Goal: Transaction & Acquisition: Download file/media

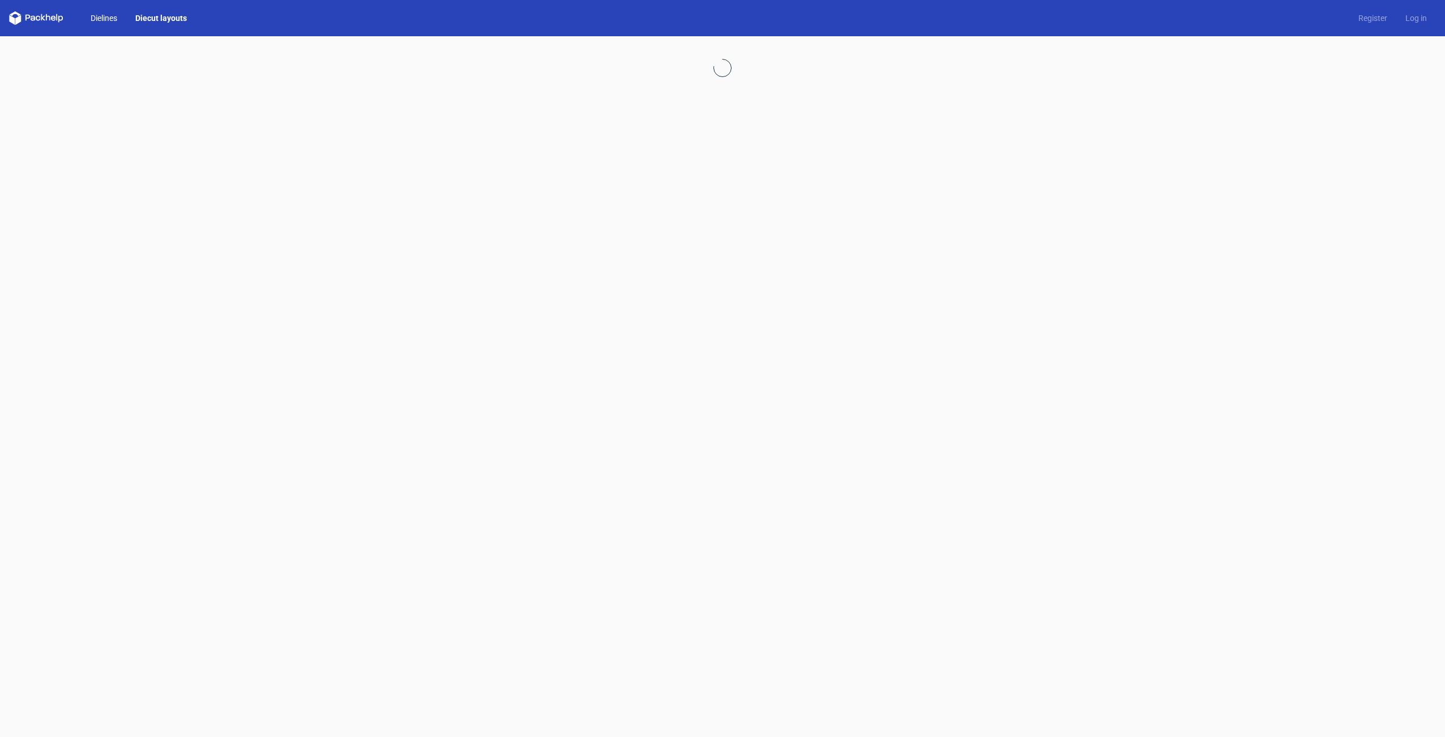
click at [92, 20] on link "Dielines" at bounding box center [104, 17] width 45 height 11
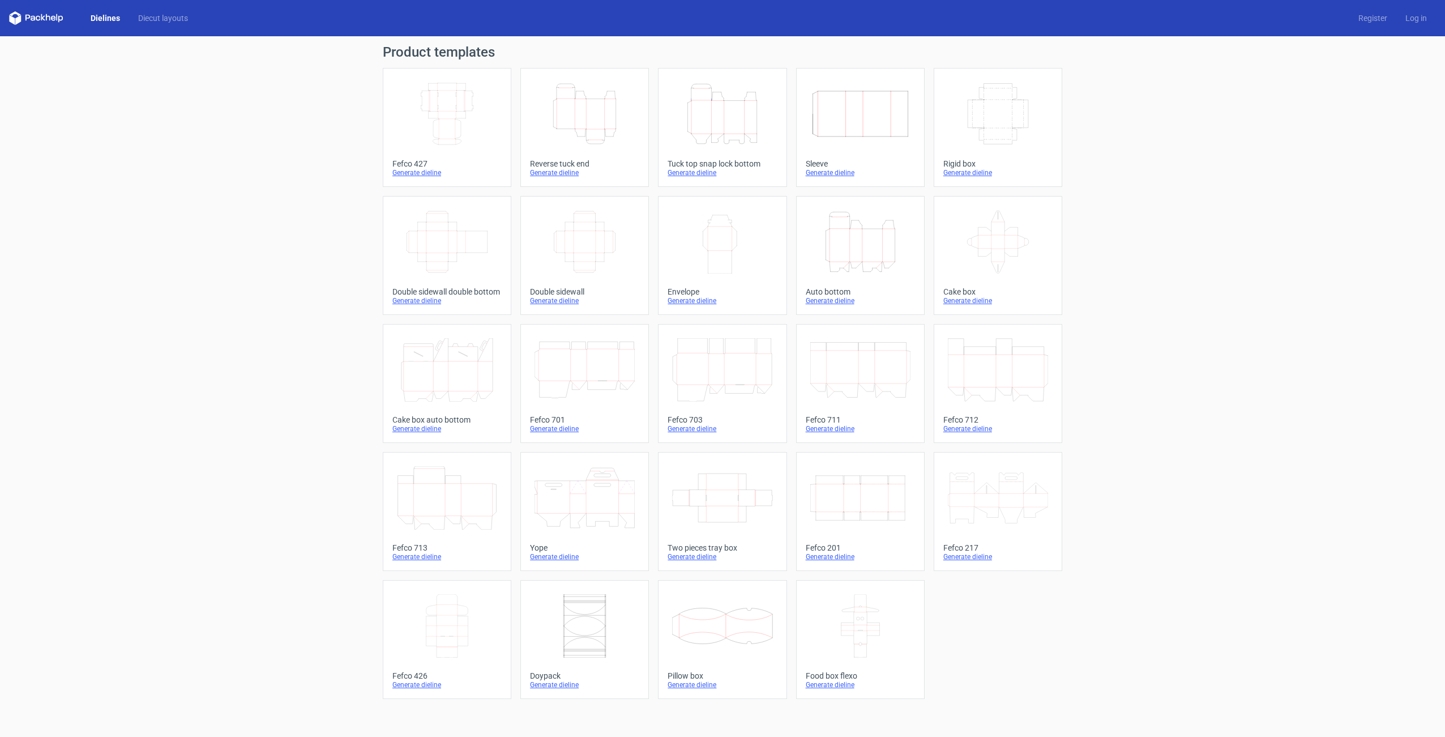
click at [712, 140] on icon "Height Depth Width" at bounding box center [722, 113] width 100 height 63
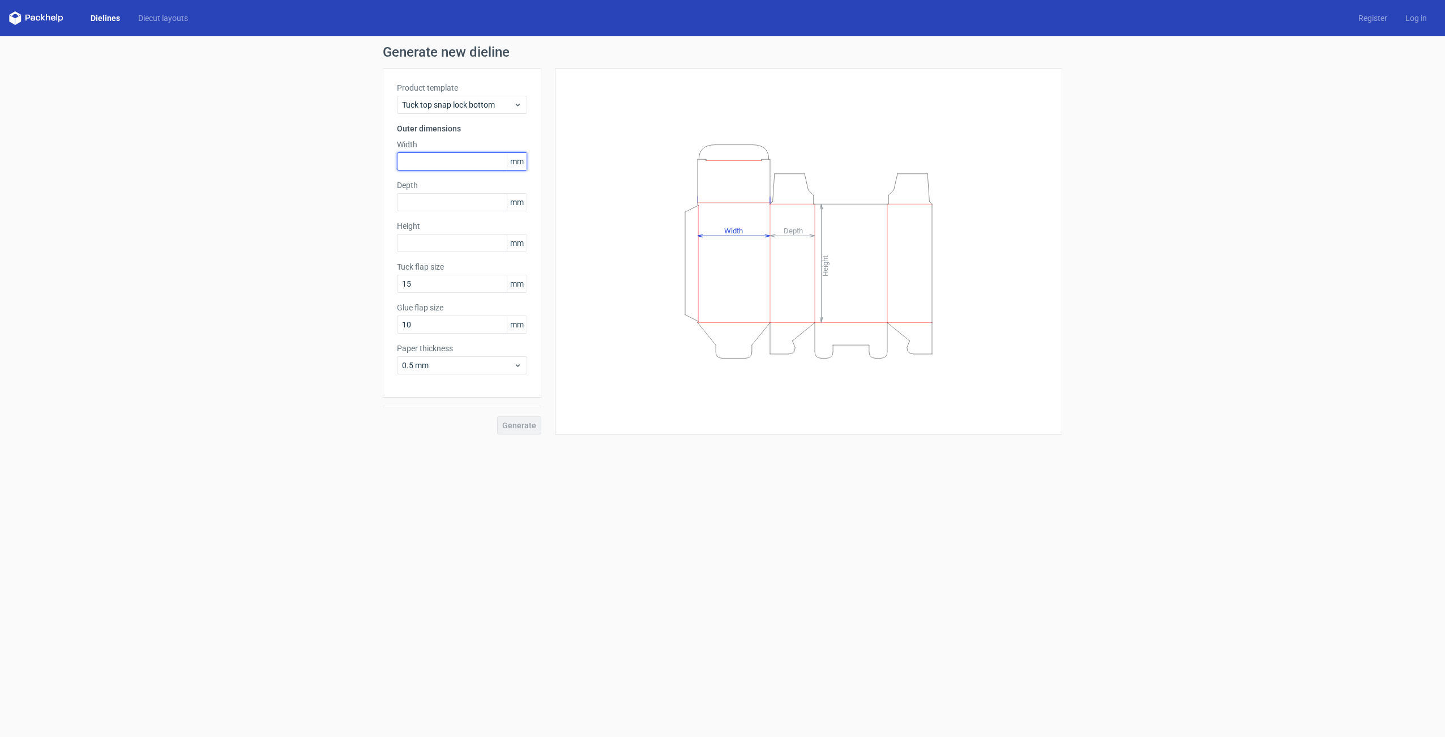
click at [411, 164] on input "text" at bounding box center [462, 161] width 130 height 18
type input "130"
type input "212"
click at [419, 164] on input "130" at bounding box center [462, 161] width 130 height 18
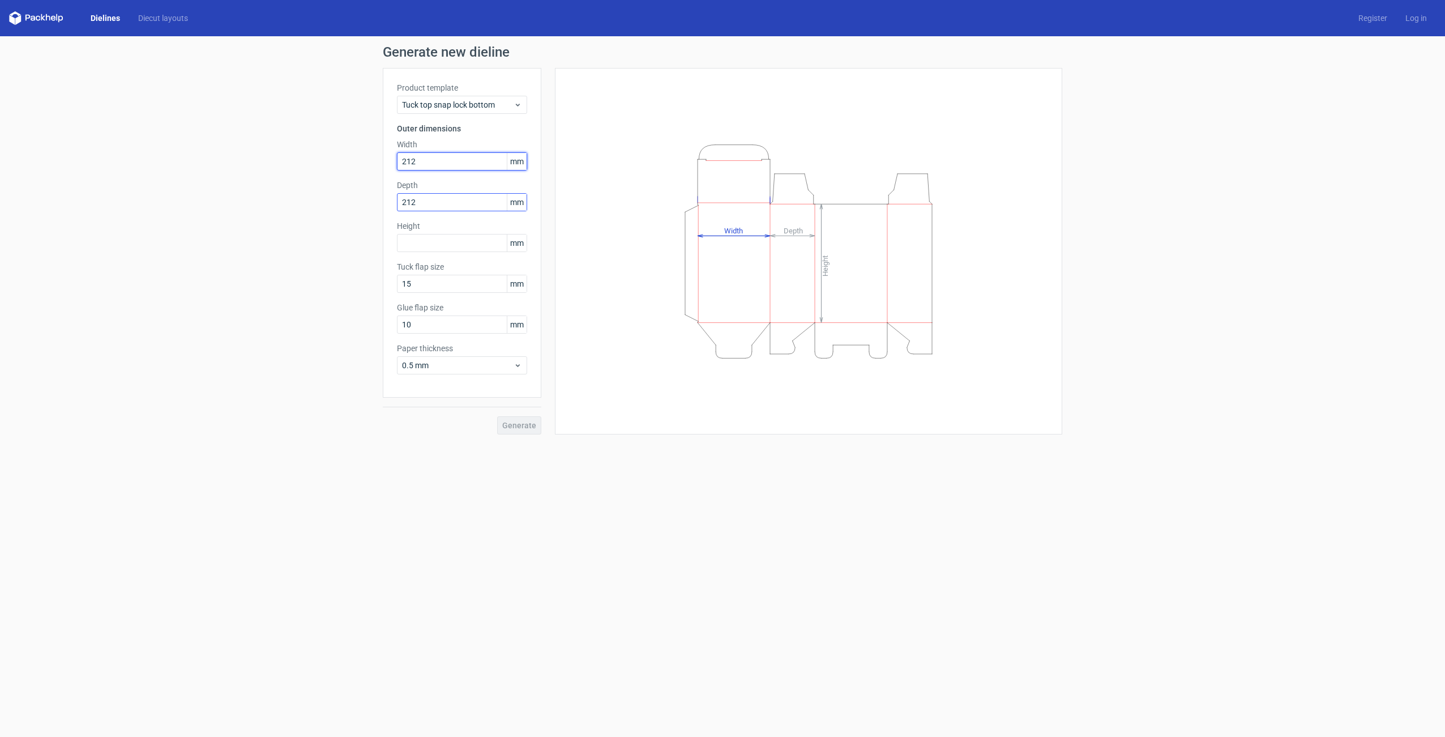
type input "212"
click at [419, 198] on input "212" at bounding box center [462, 202] width 130 height 18
click at [417, 197] on input "13" at bounding box center [462, 202] width 130 height 18
click at [416, 202] on input "13" at bounding box center [462, 202] width 130 height 18
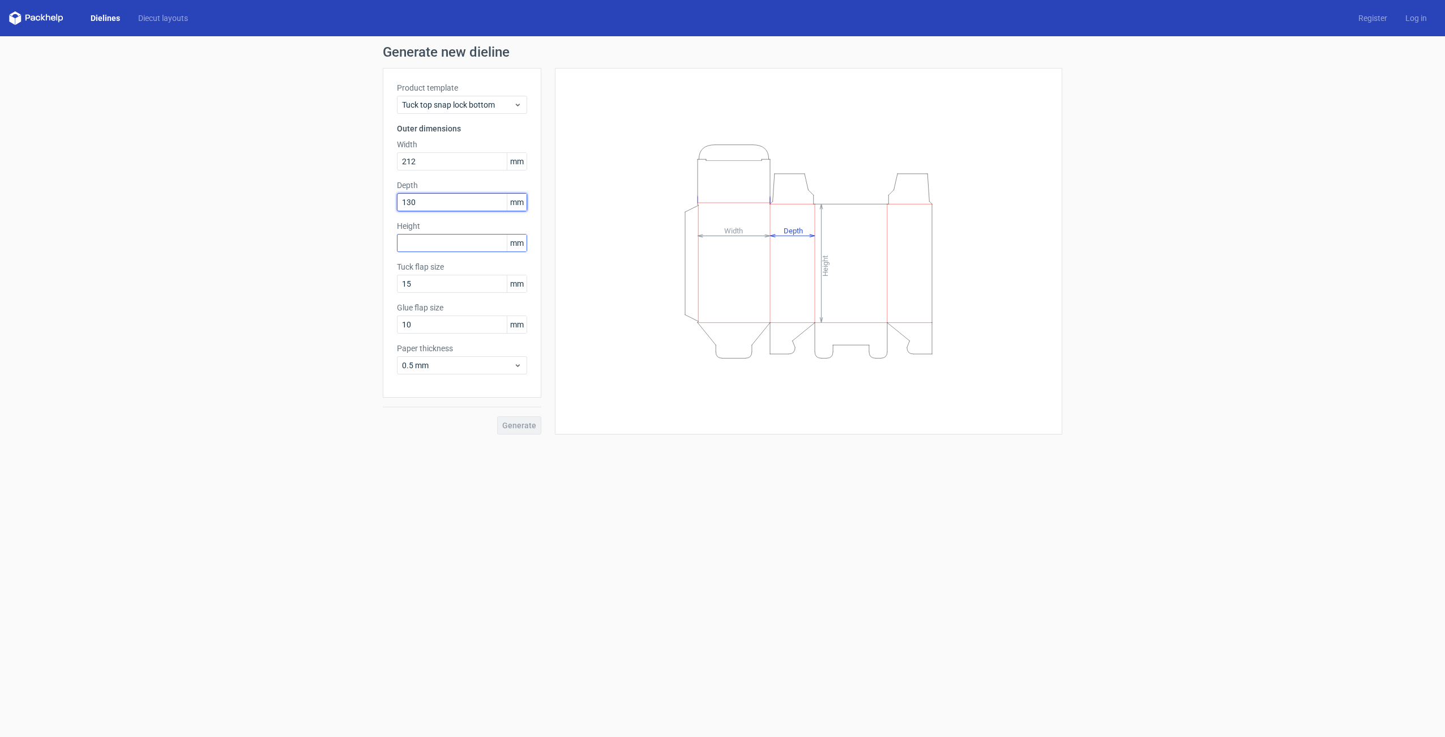
type input "130"
click at [407, 246] on input "text" at bounding box center [462, 243] width 130 height 18
type input "200"
click at [415, 279] on input "15" at bounding box center [462, 284] width 130 height 18
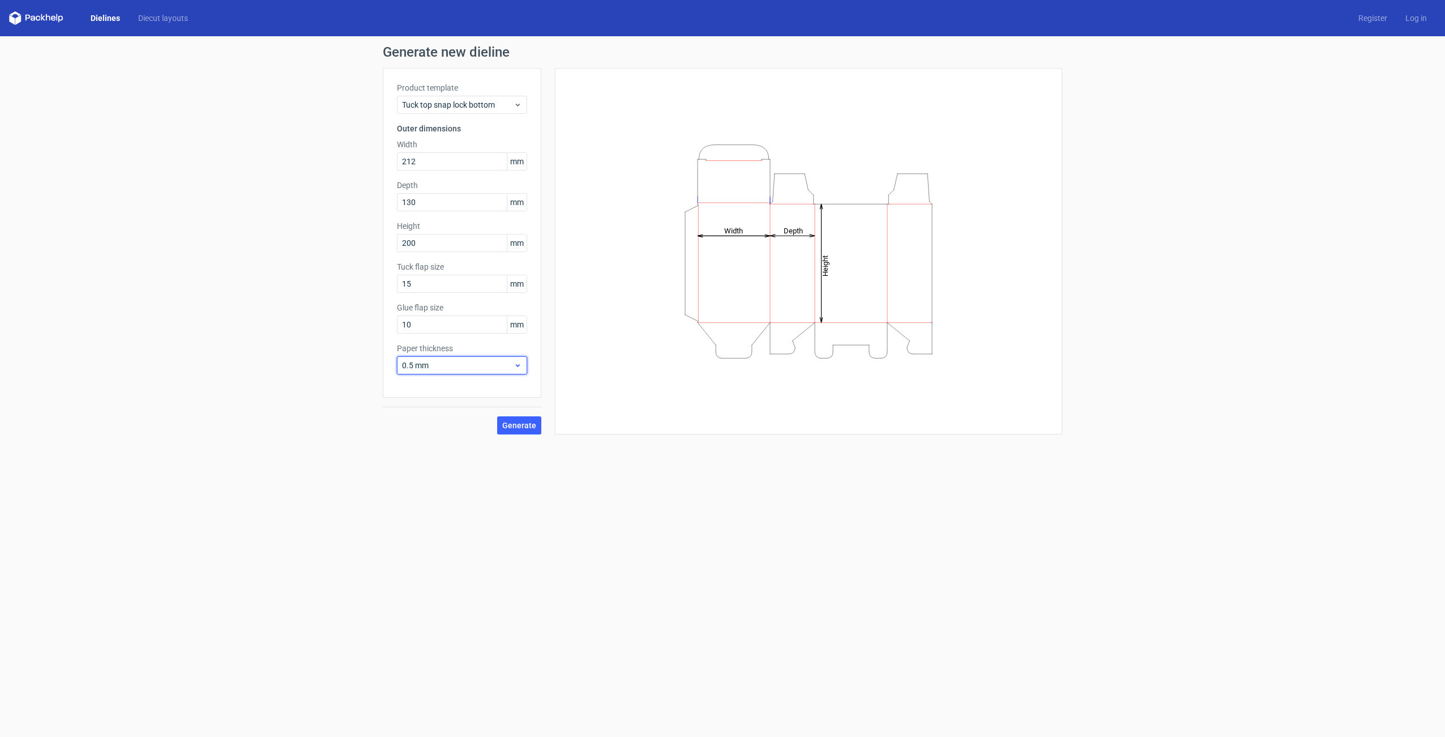
click at [453, 369] on span "0.5 mm" at bounding box center [458, 365] width 112 height 11
click at [424, 424] on div "1 mm" at bounding box center [462, 426] width 121 height 18
drag, startPoint x: 436, startPoint y: 367, endPoint x: 432, endPoint y: 372, distance: 6.5
click at [436, 367] on span "1 mm" at bounding box center [458, 365] width 112 height 11
click at [420, 404] on div "0.5 mm" at bounding box center [462, 408] width 121 height 18
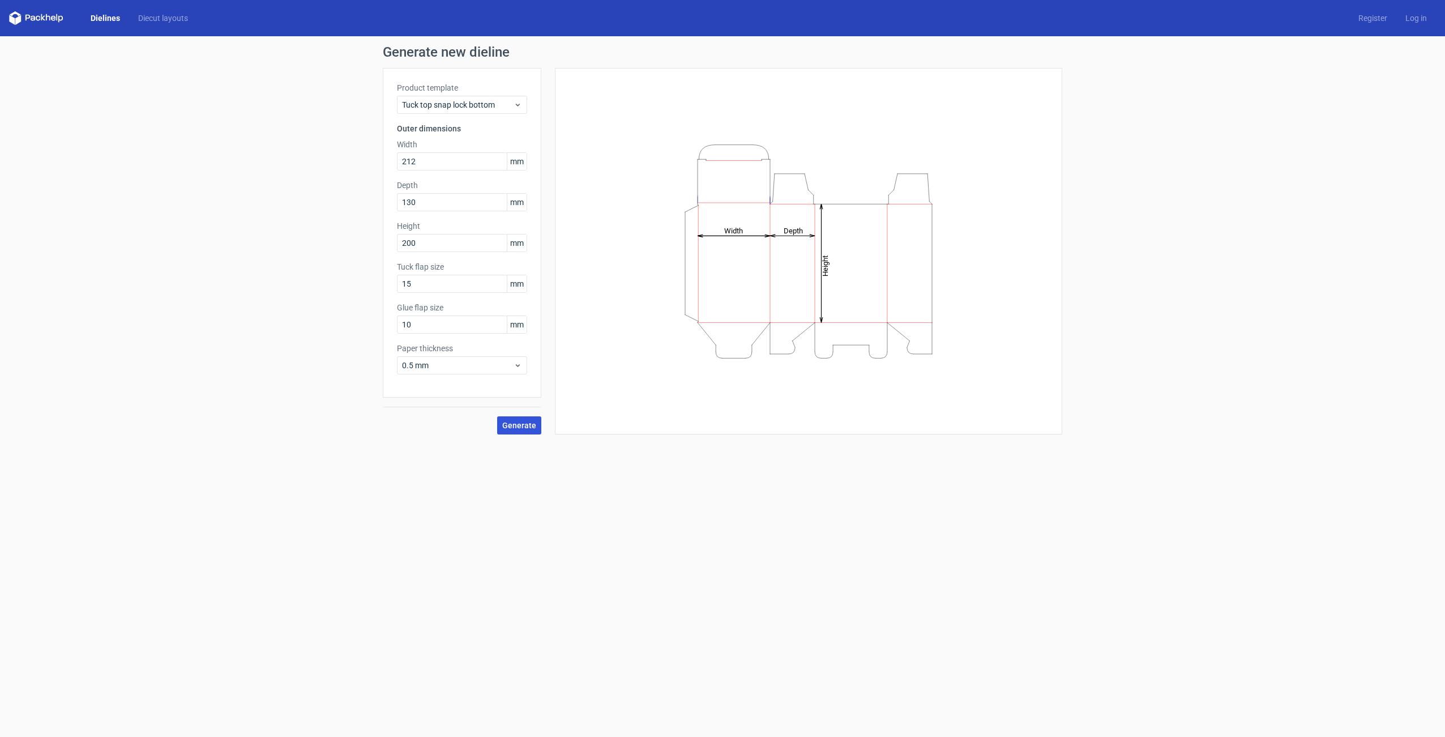
click at [521, 419] on button "Generate" at bounding box center [519, 425] width 44 height 18
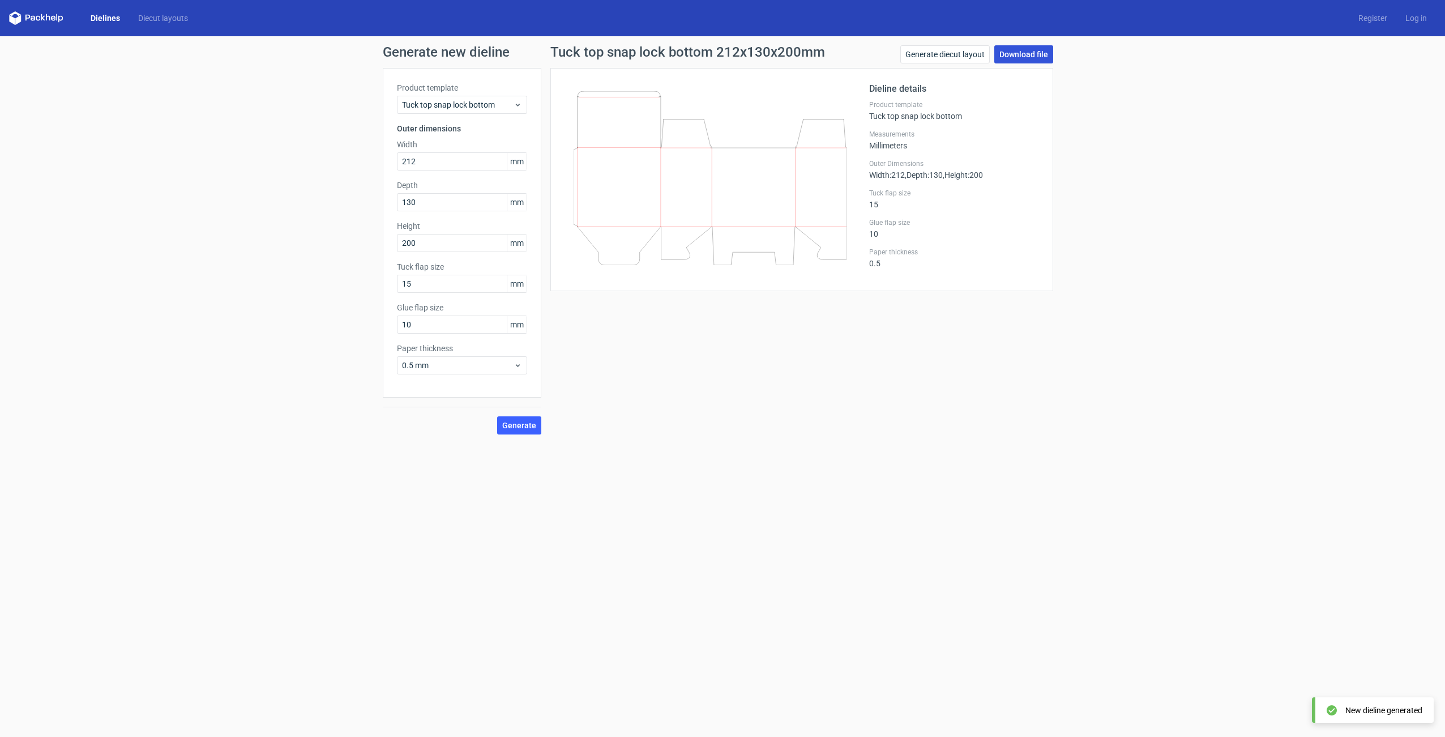
click at [1013, 57] on link "Download file" at bounding box center [1023, 54] width 59 height 18
